Goal: Navigation & Orientation: Find specific page/section

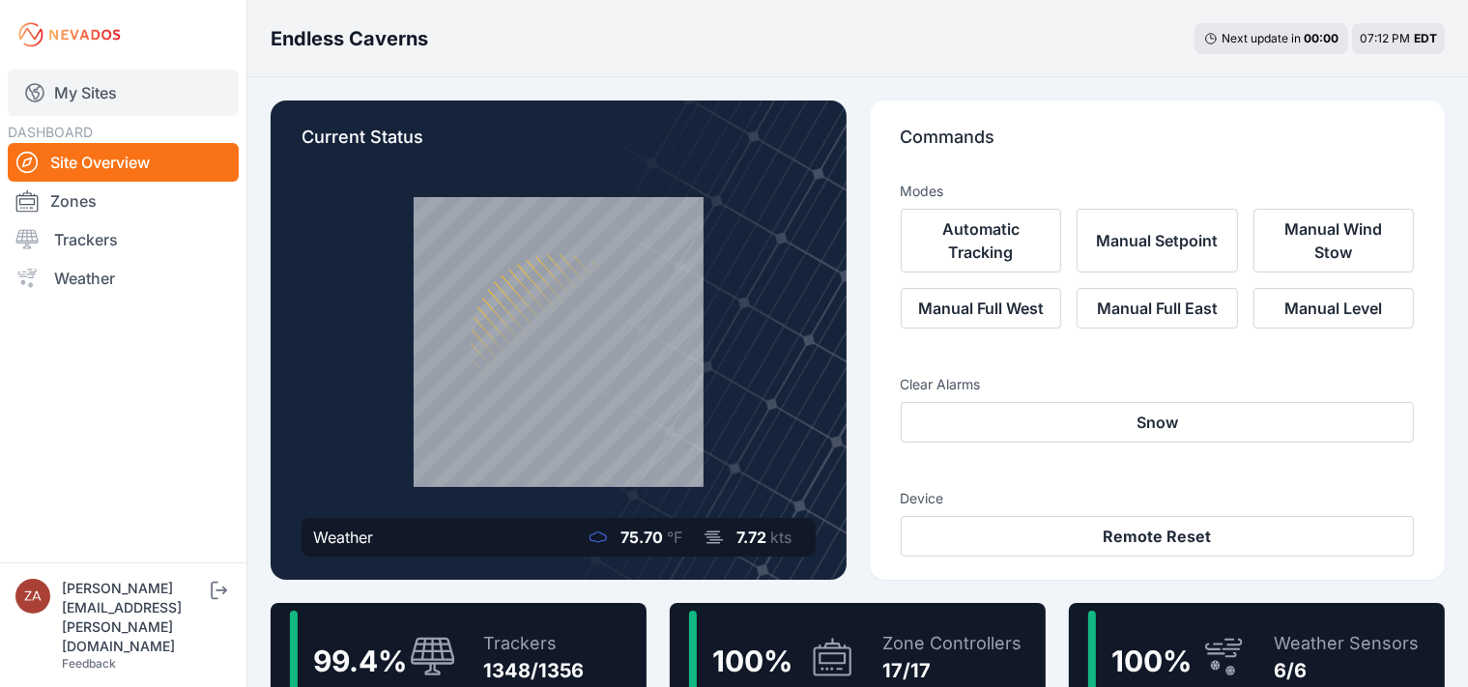
click at [111, 102] on link "My Sites" at bounding box center [123, 93] width 231 height 46
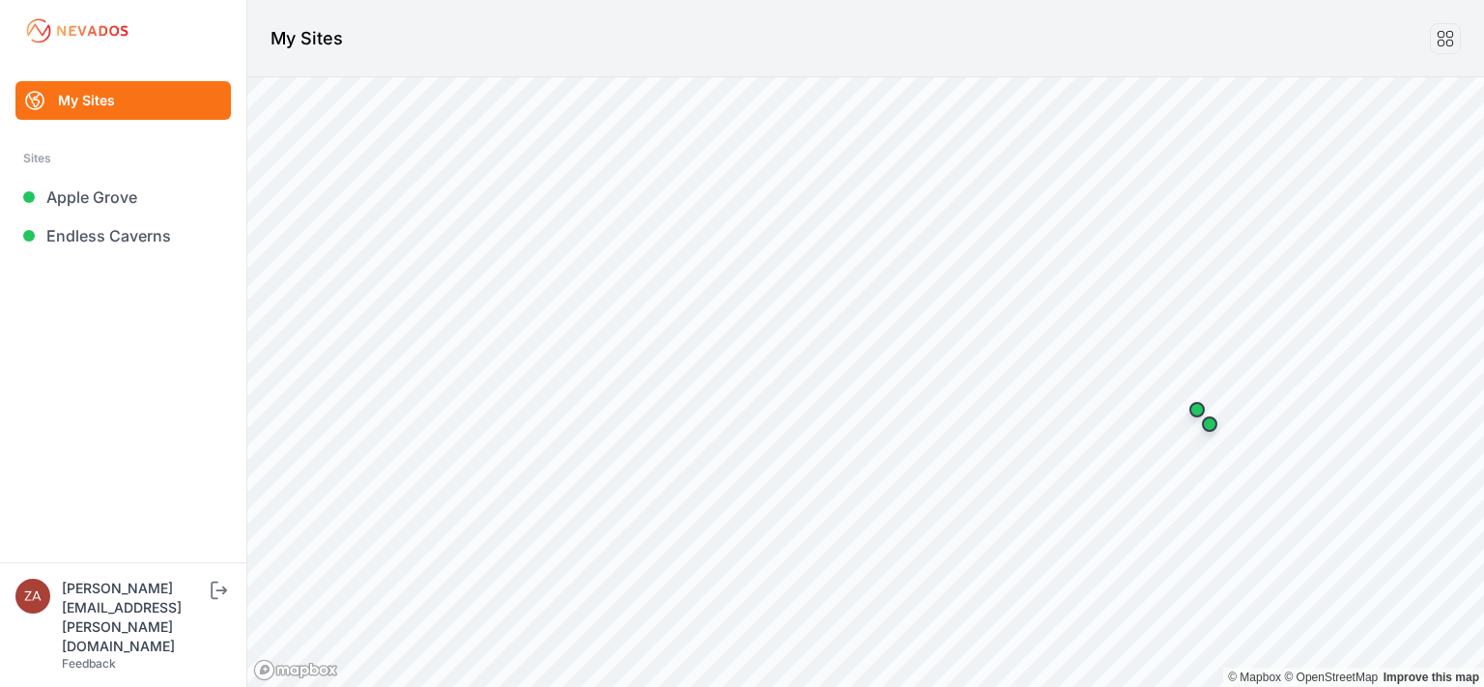
click at [92, 234] on link "Endless Caverns" at bounding box center [123, 235] width 216 height 39
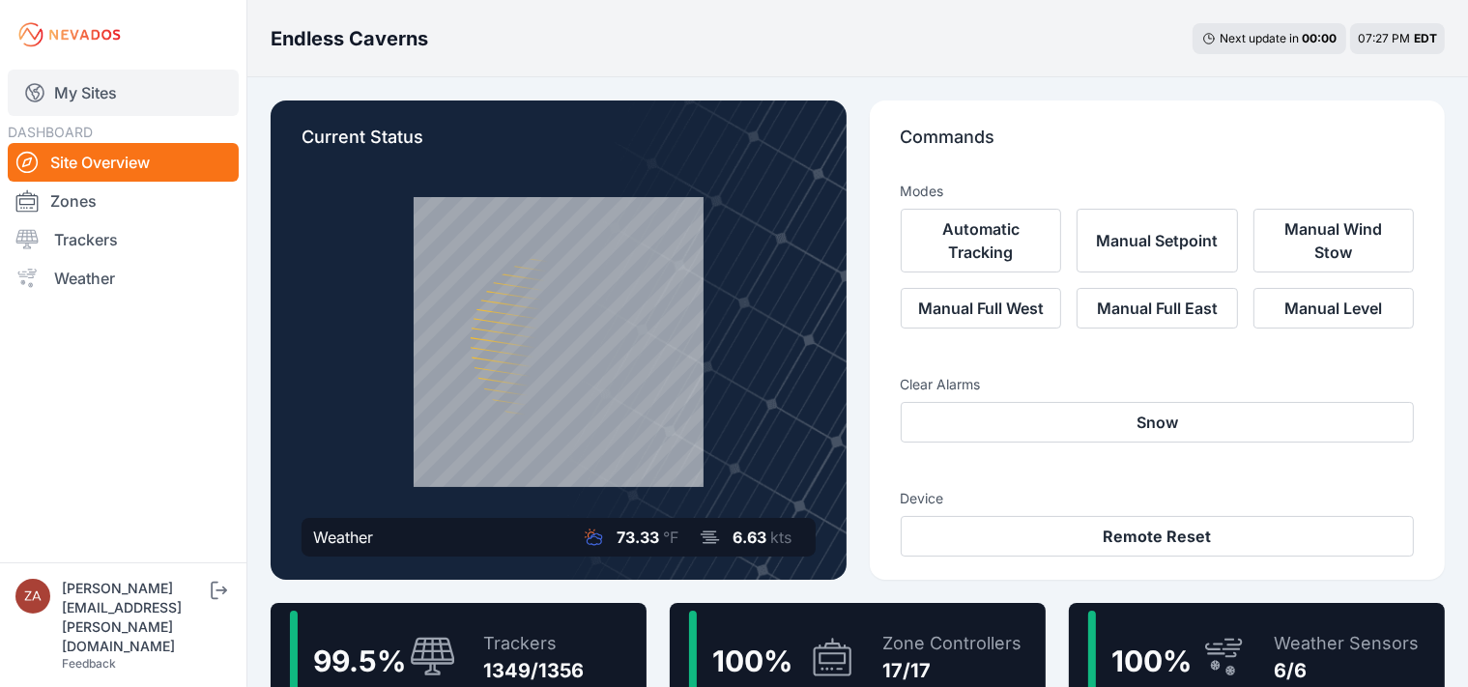
click at [102, 99] on link "My Sites" at bounding box center [123, 93] width 231 height 46
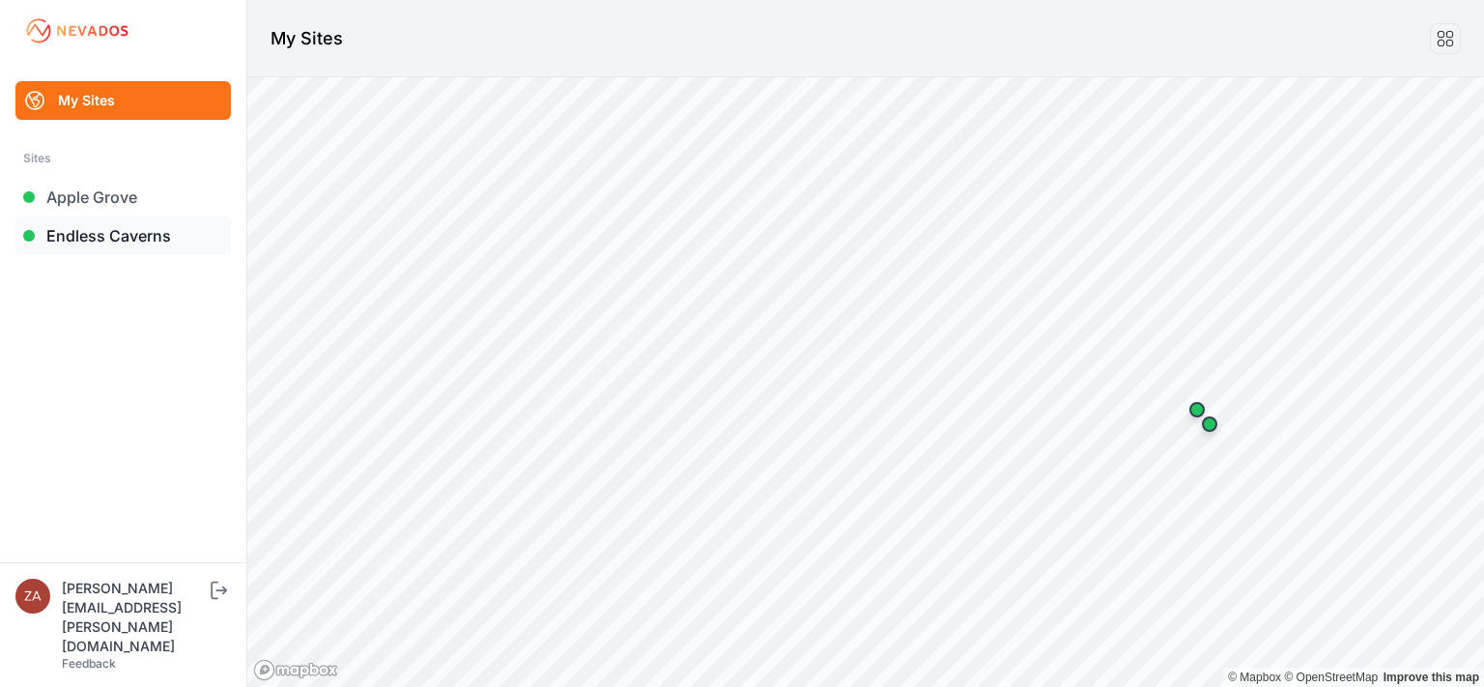
click at [111, 230] on link "Endless Caverns" at bounding box center [123, 235] width 216 height 39
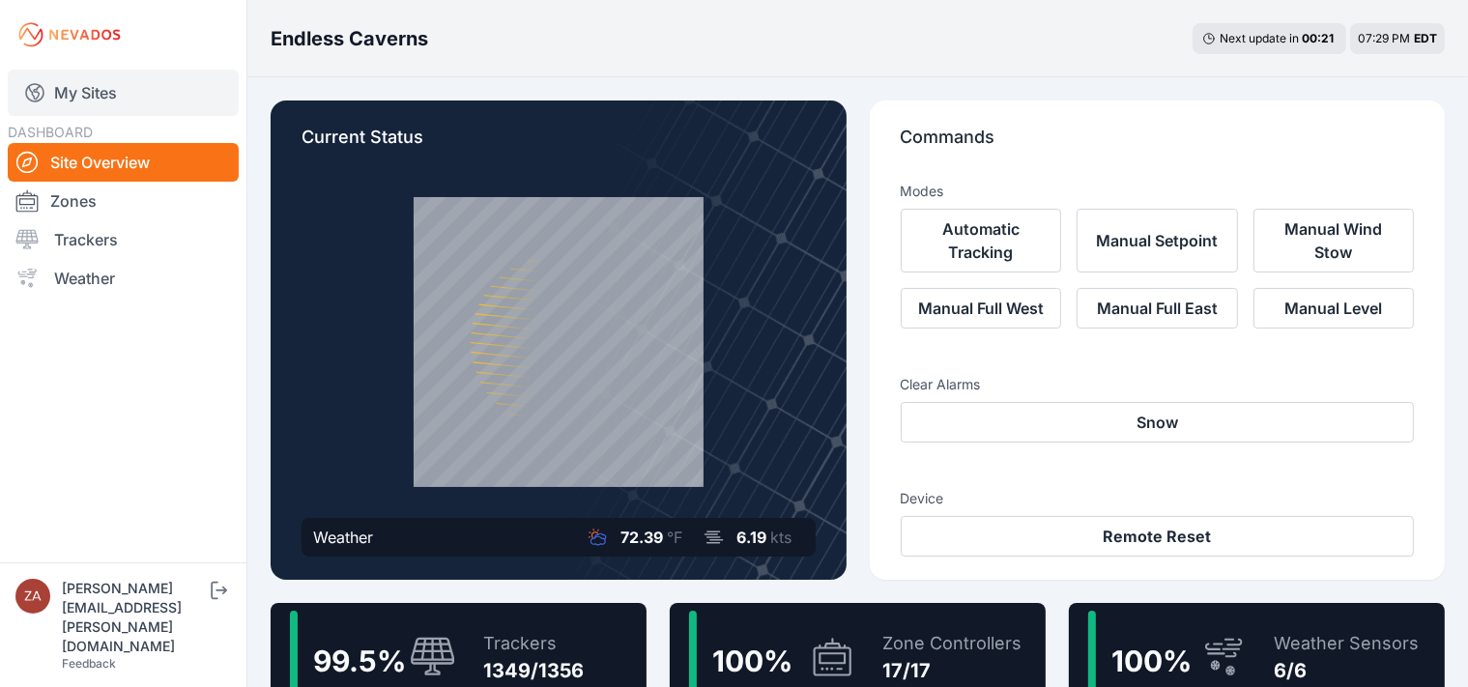
click at [115, 95] on link "My Sites" at bounding box center [123, 93] width 231 height 46
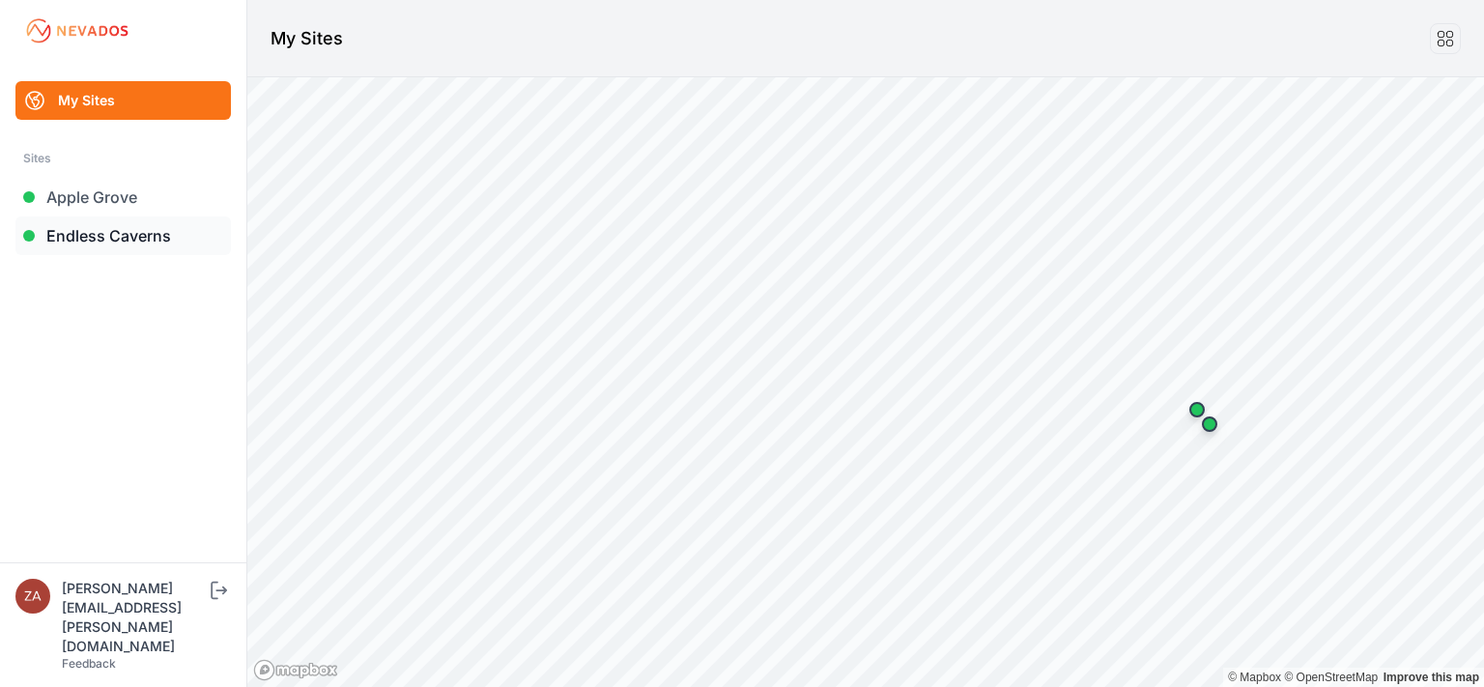
click at [72, 250] on link "Endless Caverns" at bounding box center [123, 235] width 216 height 39
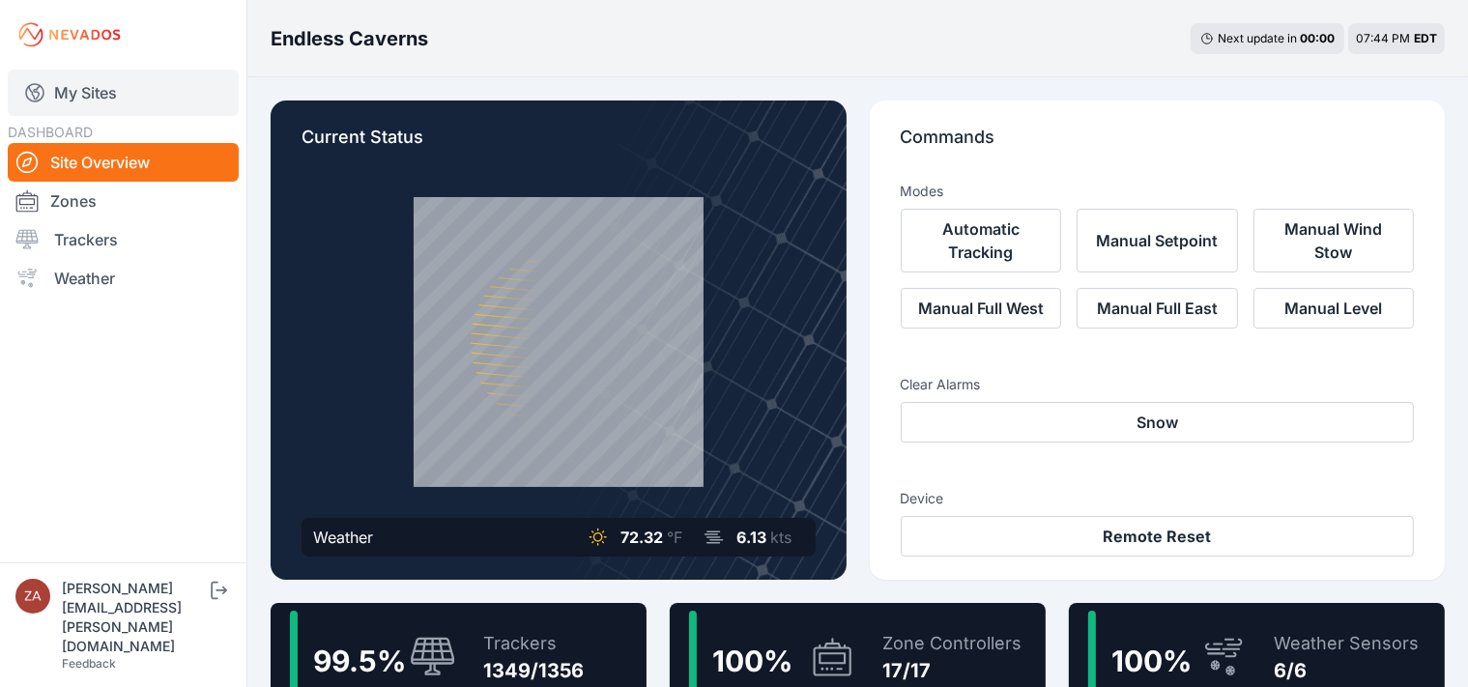
click at [99, 112] on link "My Sites" at bounding box center [123, 93] width 231 height 46
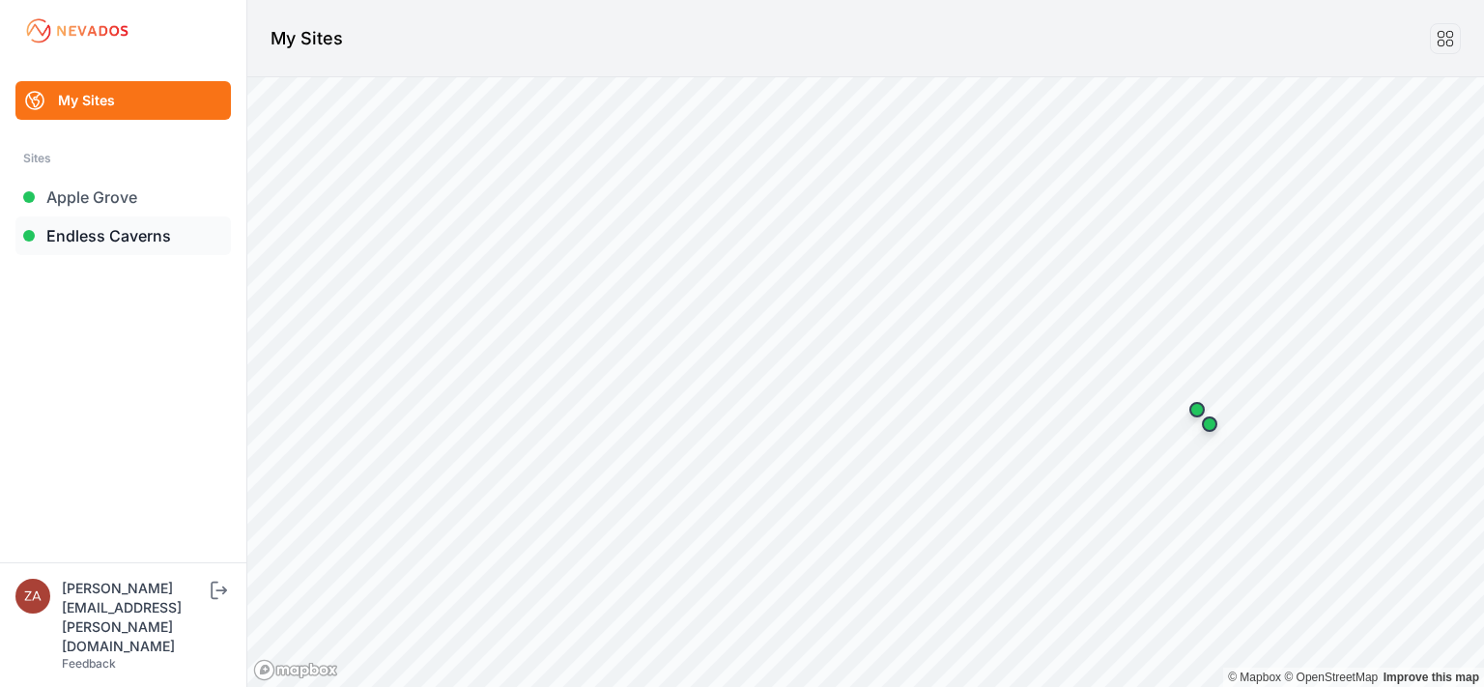
click at [80, 235] on link "Endless Caverns" at bounding box center [123, 235] width 216 height 39
